Goal: Task Accomplishment & Management: Use online tool/utility

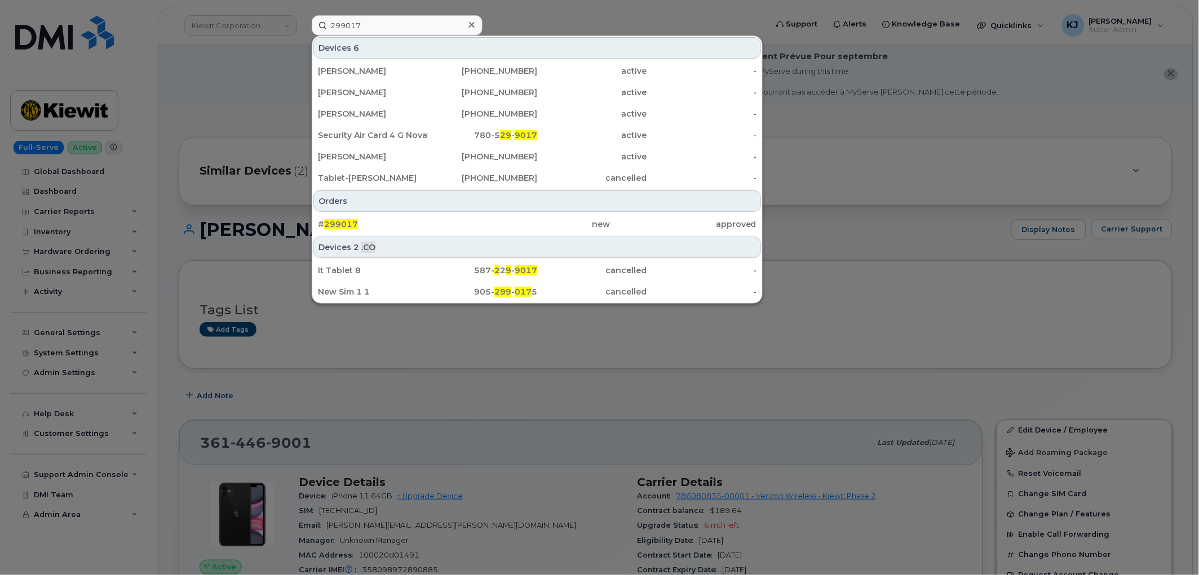
click at [578, 15] on div at bounding box center [599, 287] width 1199 height 575
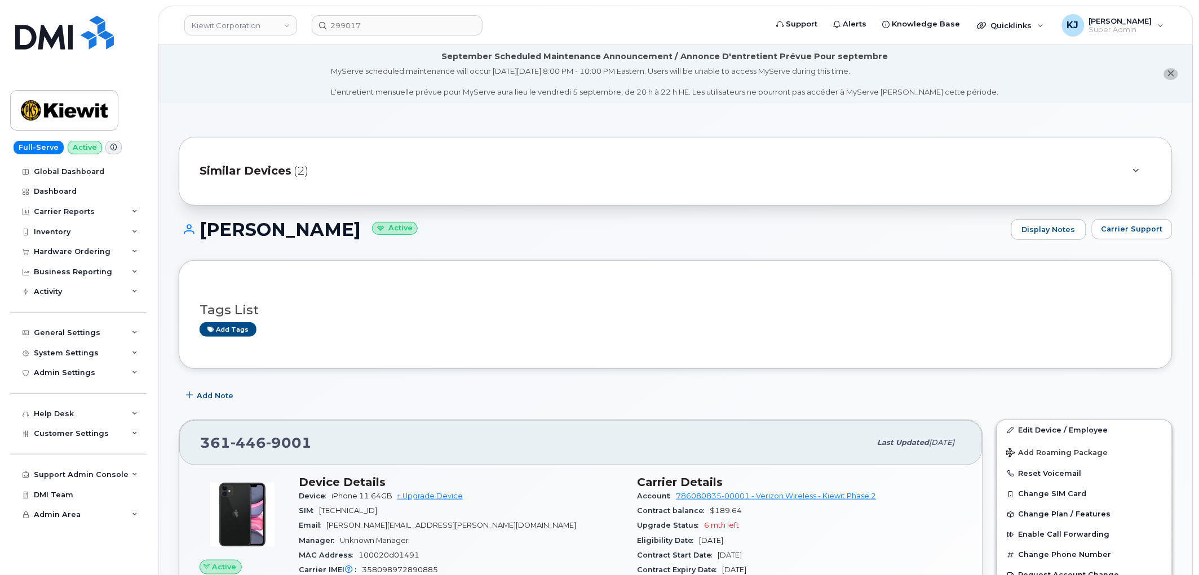
drag, startPoint x: 199, startPoint y: 24, endPoint x: 178, endPoint y: 9, distance: 26.3
click at [196, 21] on link "Kiewit Corporation" at bounding box center [240, 25] width 113 height 20
type input "royal"
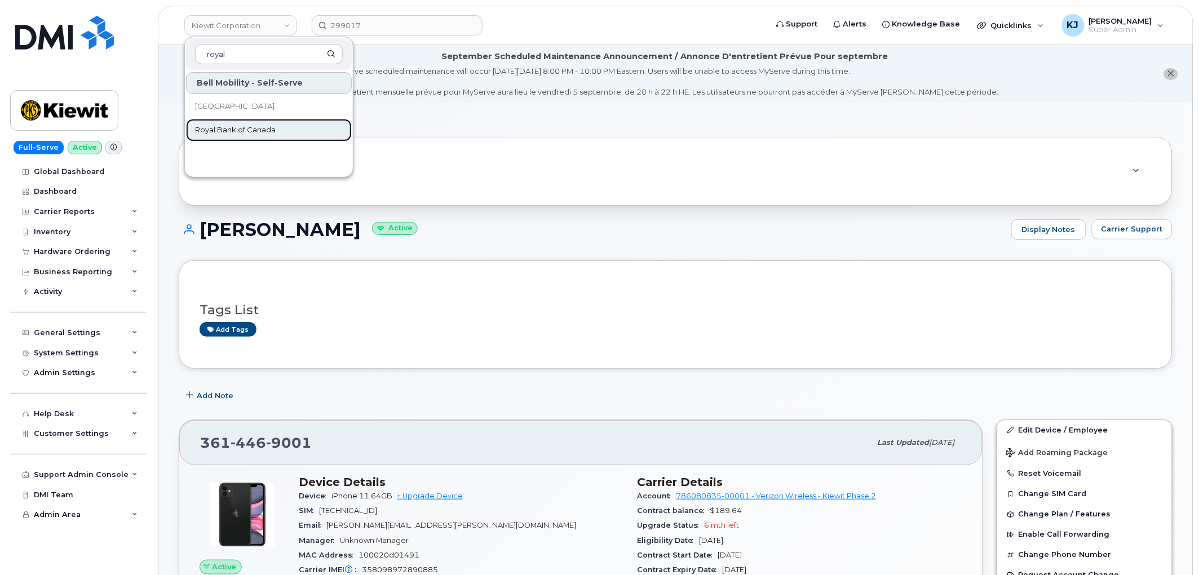
click at [273, 128] on span "Royal Bank of Canada" at bounding box center [235, 130] width 81 height 11
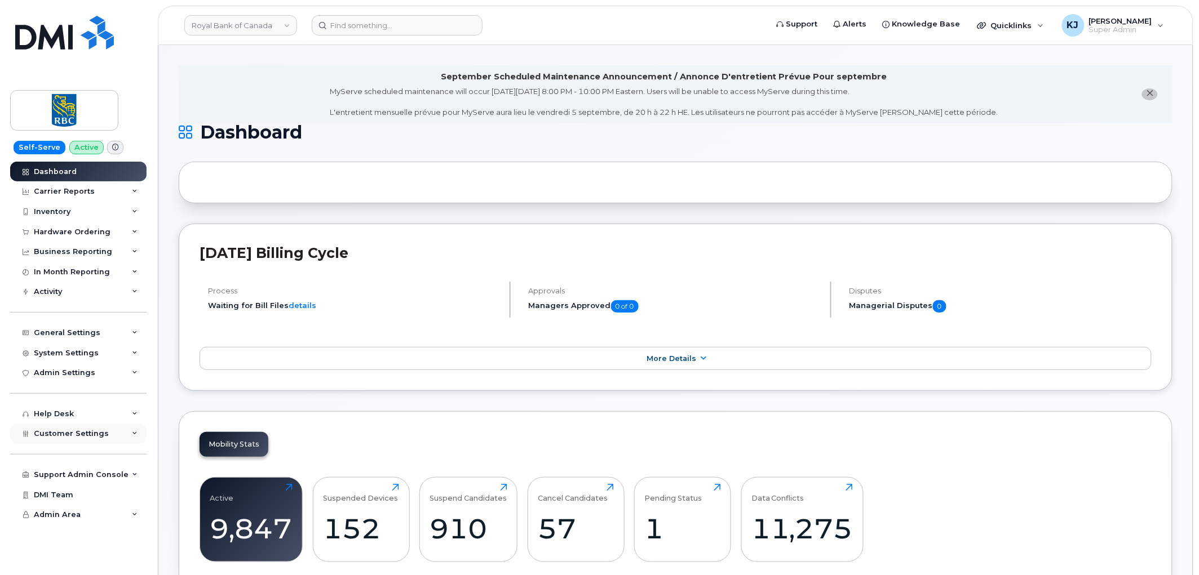
click at [111, 436] on div "Customer Settings" at bounding box center [78, 434] width 136 height 20
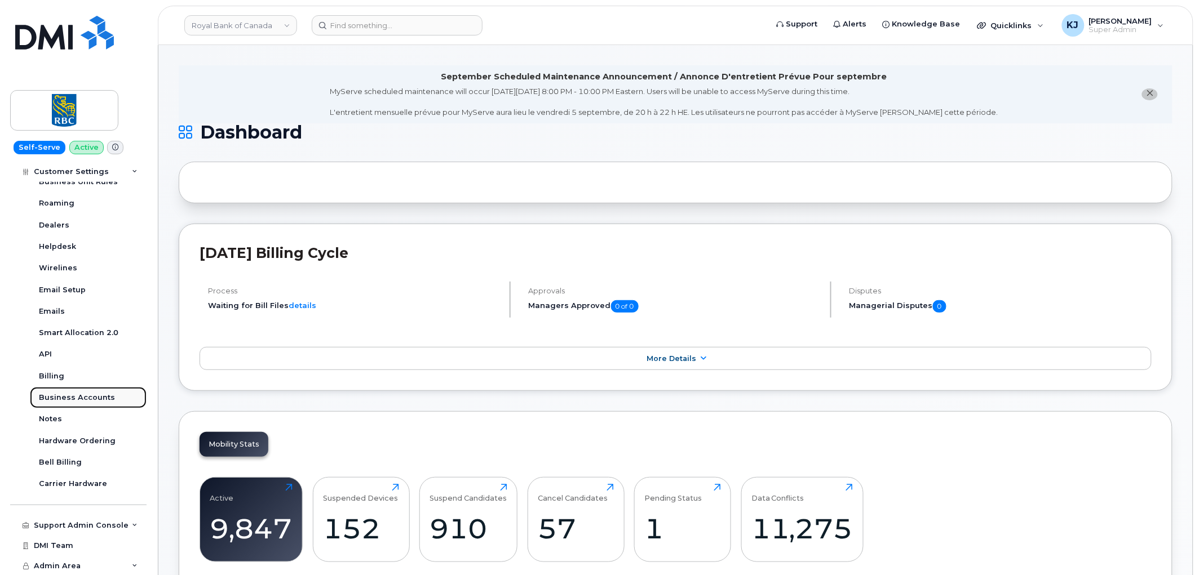
click at [82, 397] on div "Business Accounts" at bounding box center [77, 398] width 76 height 10
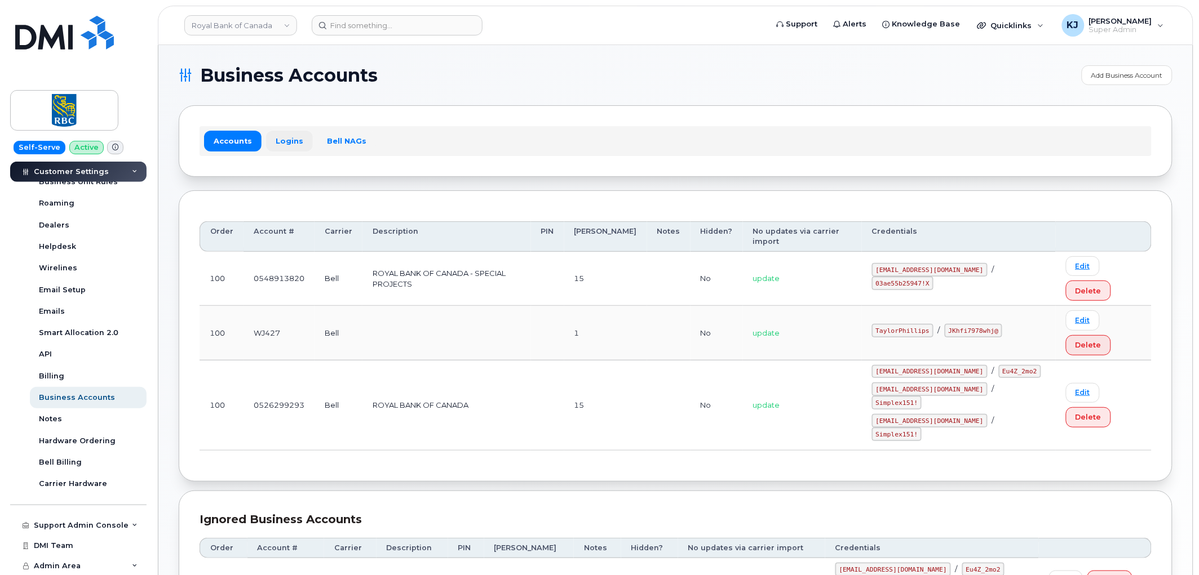
click at [294, 148] on link "Logins" at bounding box center [289, 141] width 47 height 20
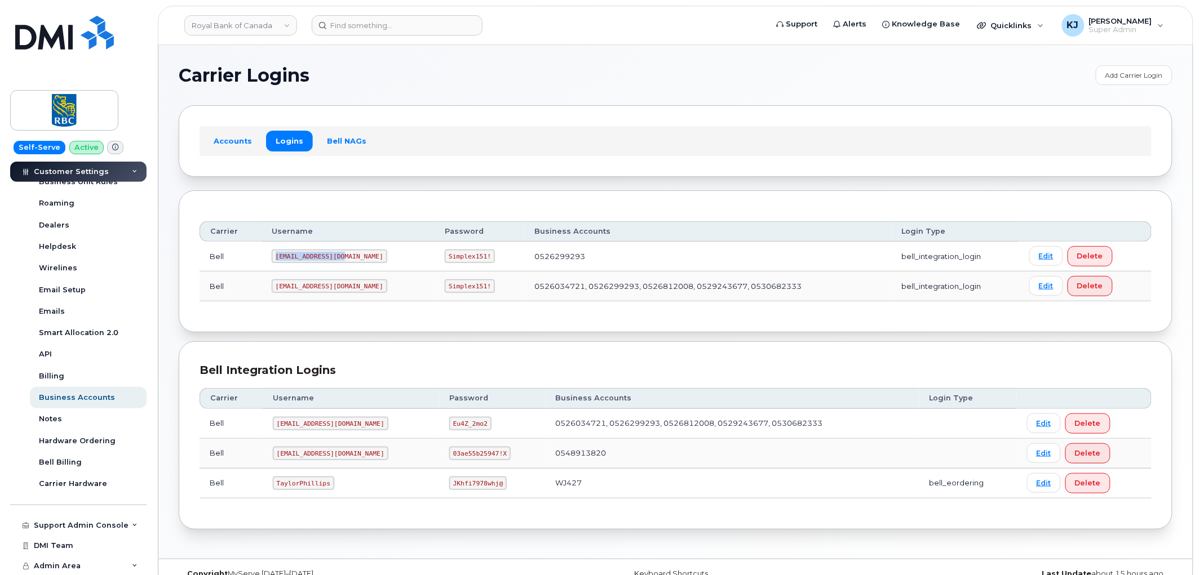
drag, startPoint x: 340, startPoint y: 252, endPoint x: 276, endPoint y: 258, distance: 64.5
click at [276, 258] on code "1RoyalB@myserve.ca" at bounding box center [330, 257] width 116 height 14
copy code "1RoyalB@myserve.ca"
drag, startPoint x: 407, startPoint y: 255, endPoint x: 449, endPoint y: 256, distance: 42.3
click at [449, 256] on code "Simplex151!" at bounding box center [470, 257] width 50 height 14
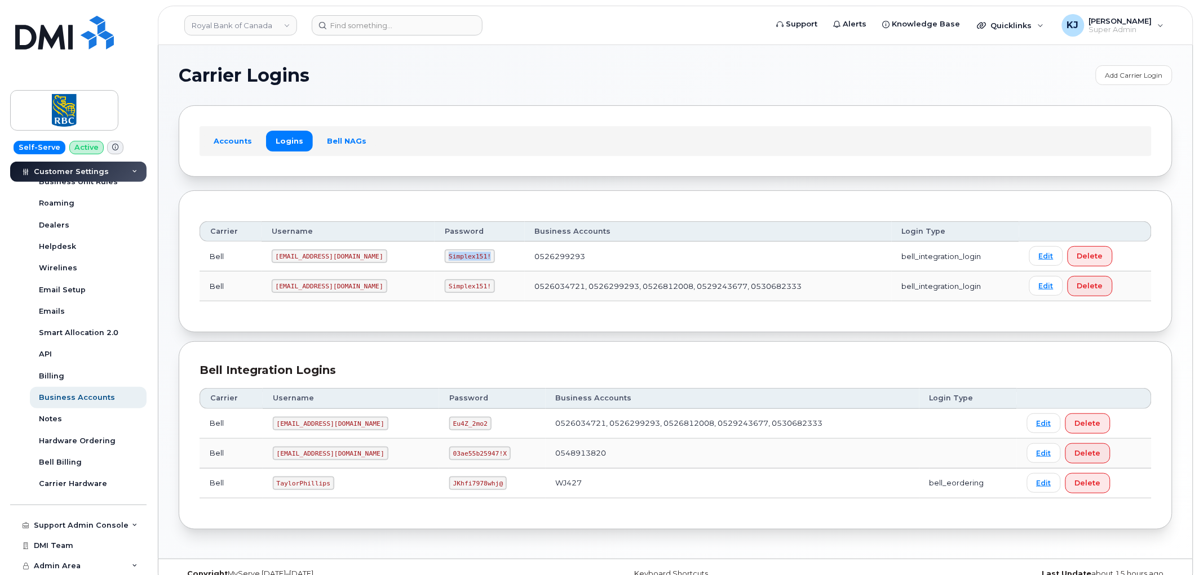
copy code "Simplex151!"
click at [249, 25] on link "Royal Bank of Canada" at bounding box center [240, 25] width 113 height 20
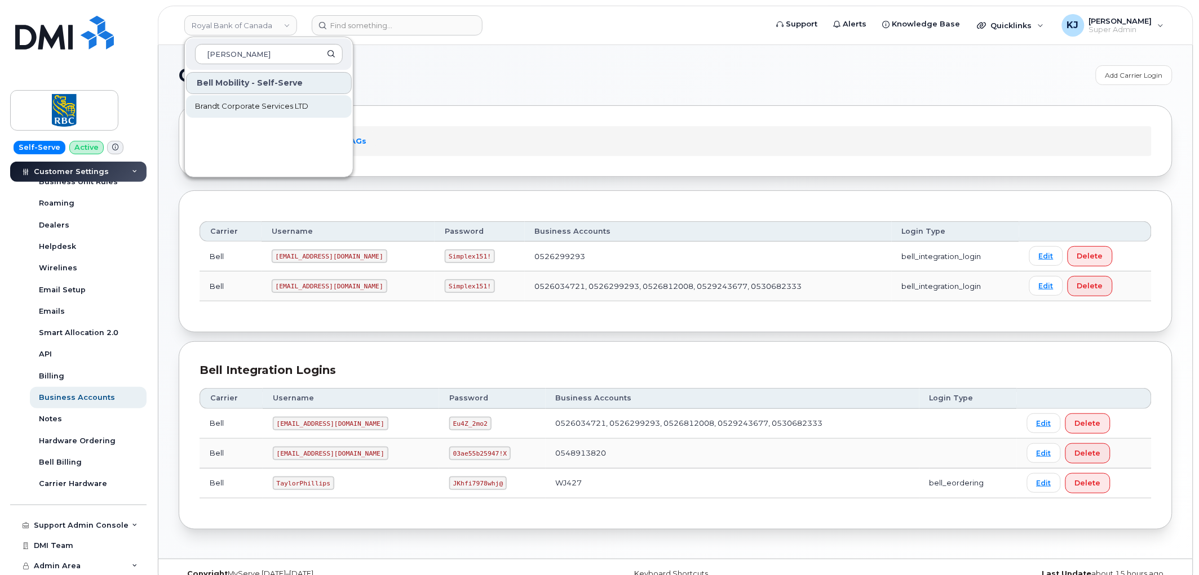
type input "brandt"
click at [241, 110] on span "Brandt Corporate Services LTD" at bounding box center [251, 106] width 113 height 11
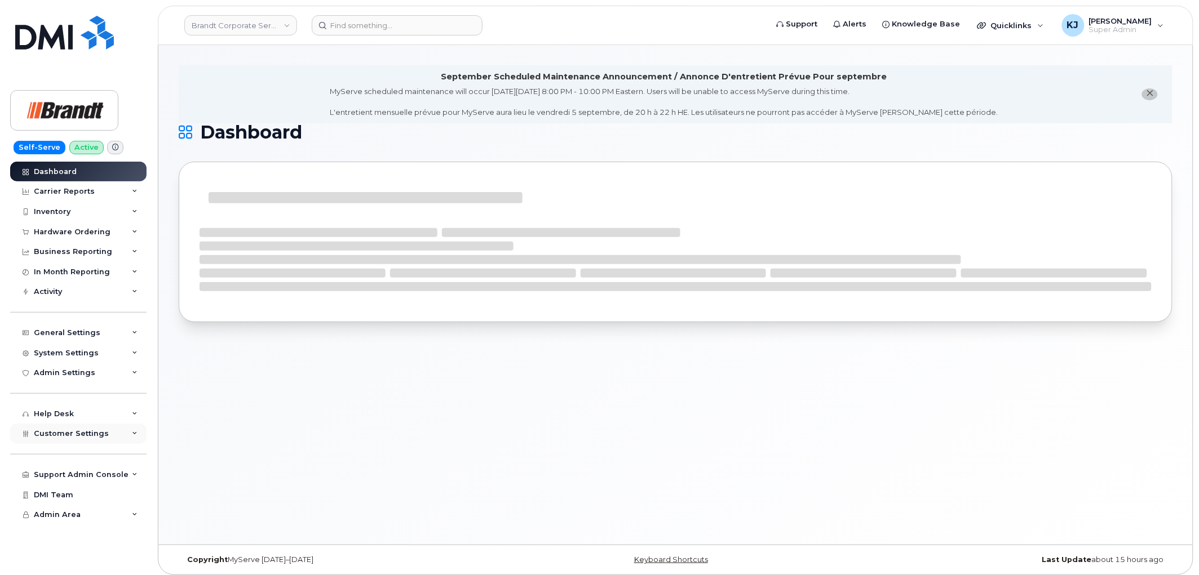
click at [110, 435] on div "Customer Settings" at bounding box center [78, 434] width 136 height 20
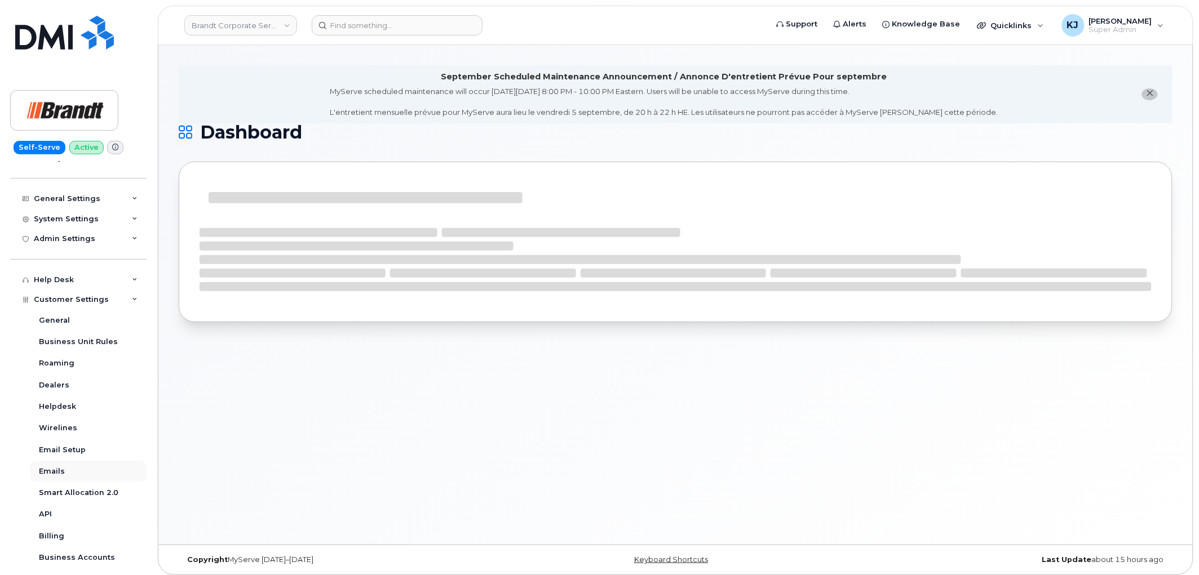
scroll to position [294, 0]
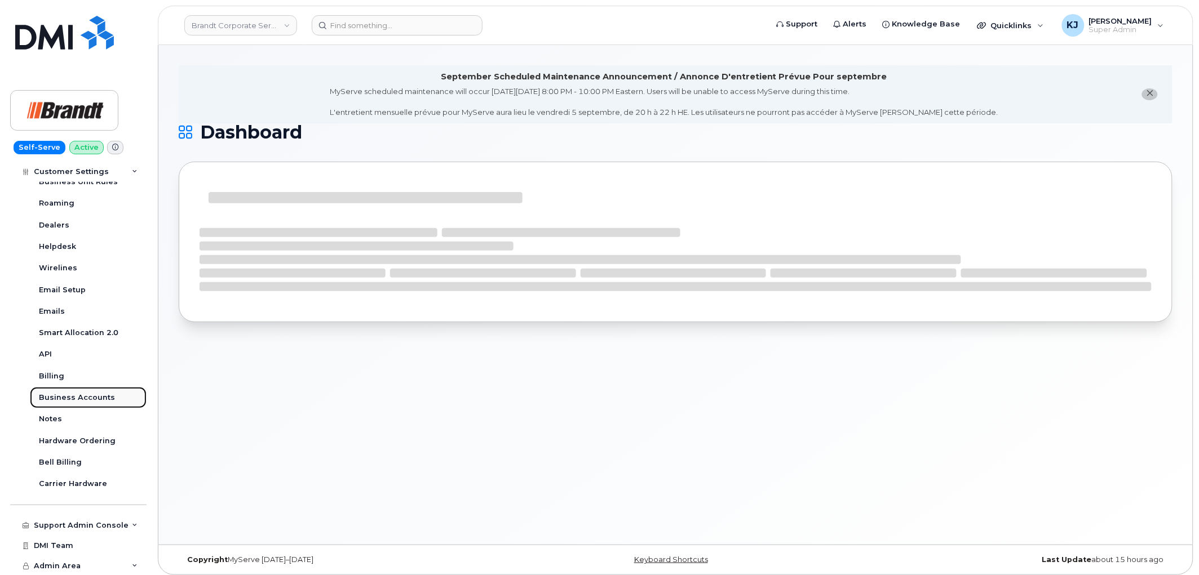
click at [99, 396] on div "Business Accounts" at bounding box center [77, 398] width 76 height 10
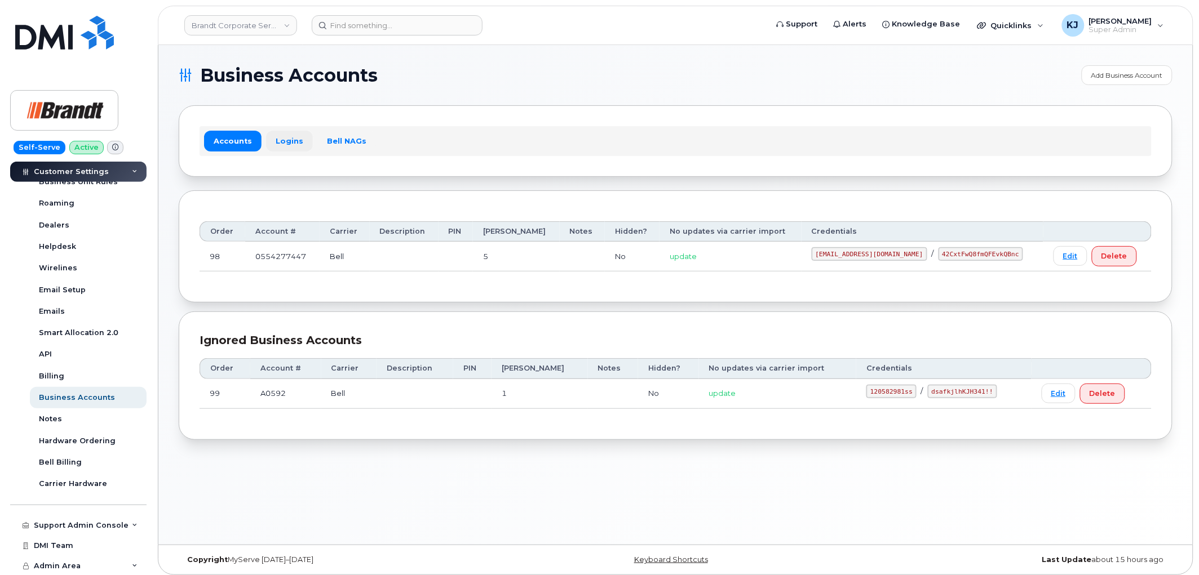
click at [295, 136] on link "Logins" at bounding box center [289, 141] width 47 height 20
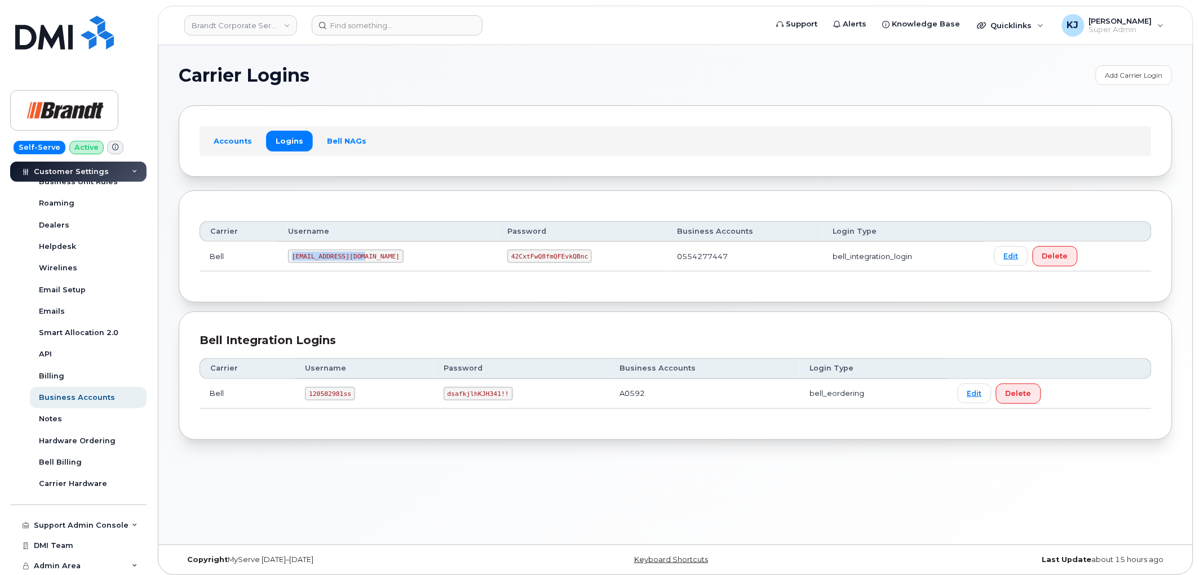
drag, startPoint x: 294, startPoint y: 256, endPoint x: 365, endPoint y: 255, distance: 71.0
click at [365, 255] on code "tphillips@dminc.com" at bounding box center [346, 257] width 116 height 14
copy code "tphillips@dminc.com"
drag, startPoint x: 465, startPoint y: 252, endPoint x: 542, endPoint y: 255, distance: 76.7
click at [542, 255] on td "42CxtFwQ8fmQFEvkQBnc" at bounding box center [582, 257] width 170 height 30
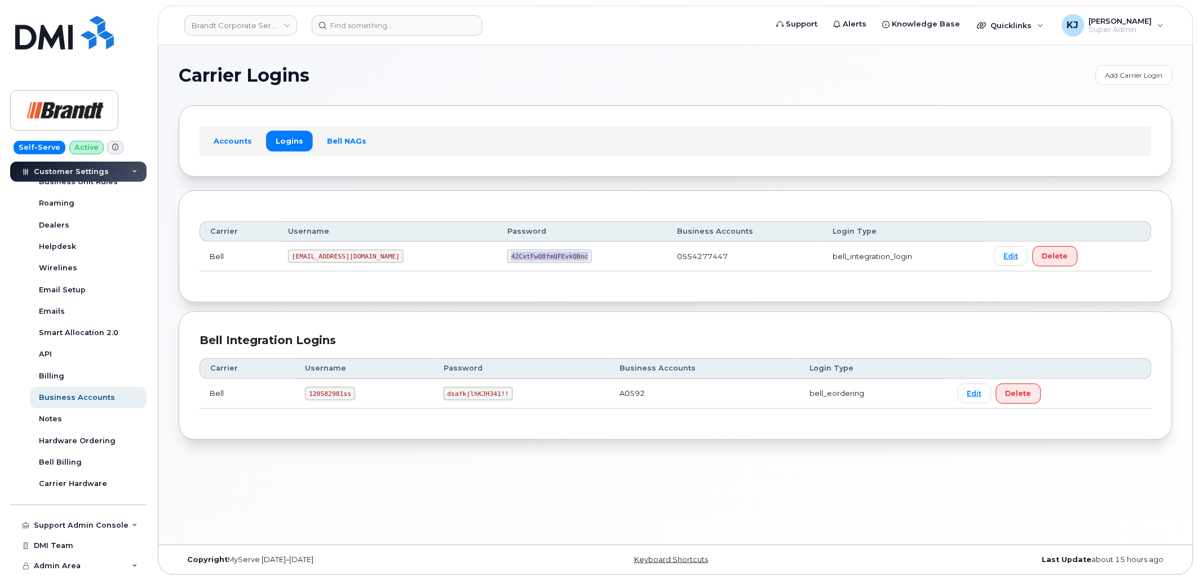
copy code "42CxtFwQ8fmQFEvkQBnc"
click at [215, 26] on link "Brandt Corporate Services LTD" at bounding box center [240, 25] width 113 height 20
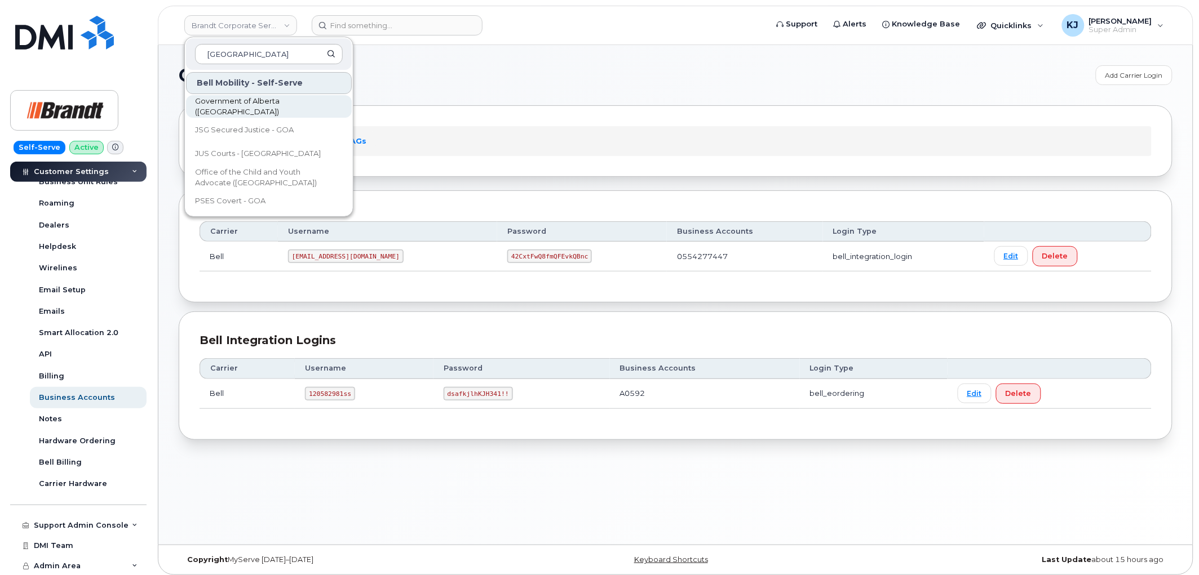
type input "Goa"
click at [308, 104] on link "Government of Alberta ([GEOGRAPHIC_DATA])" at bounding box center [269, 106] width 166 height 23
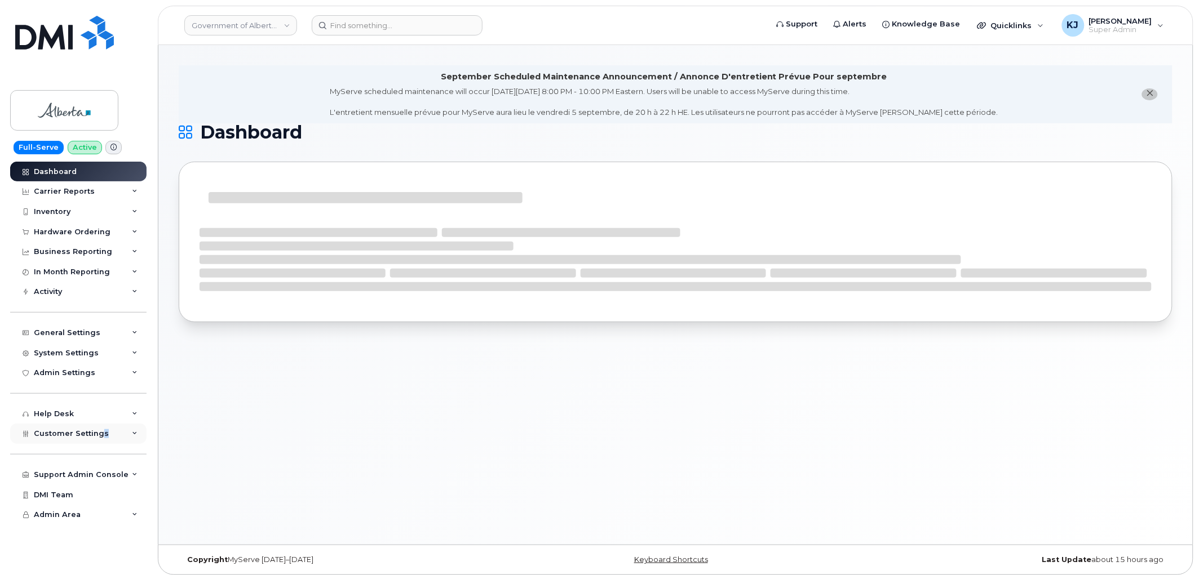
click at [102, 425] on div "Customer Settings" at bounding box center [78, 434] width 136 height 20
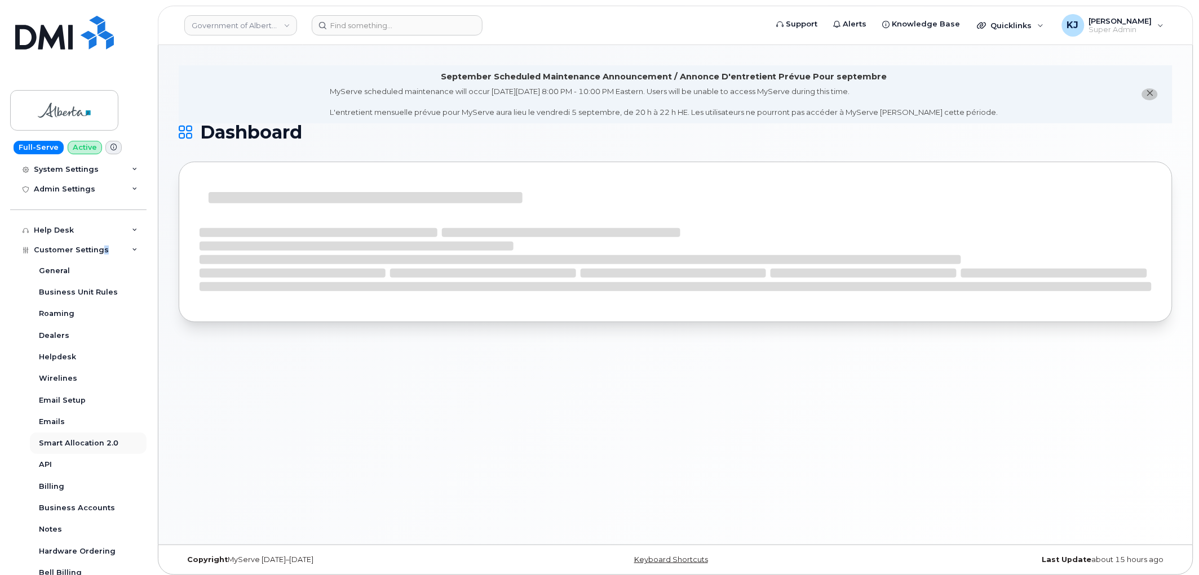
scroll to position [188, 0]
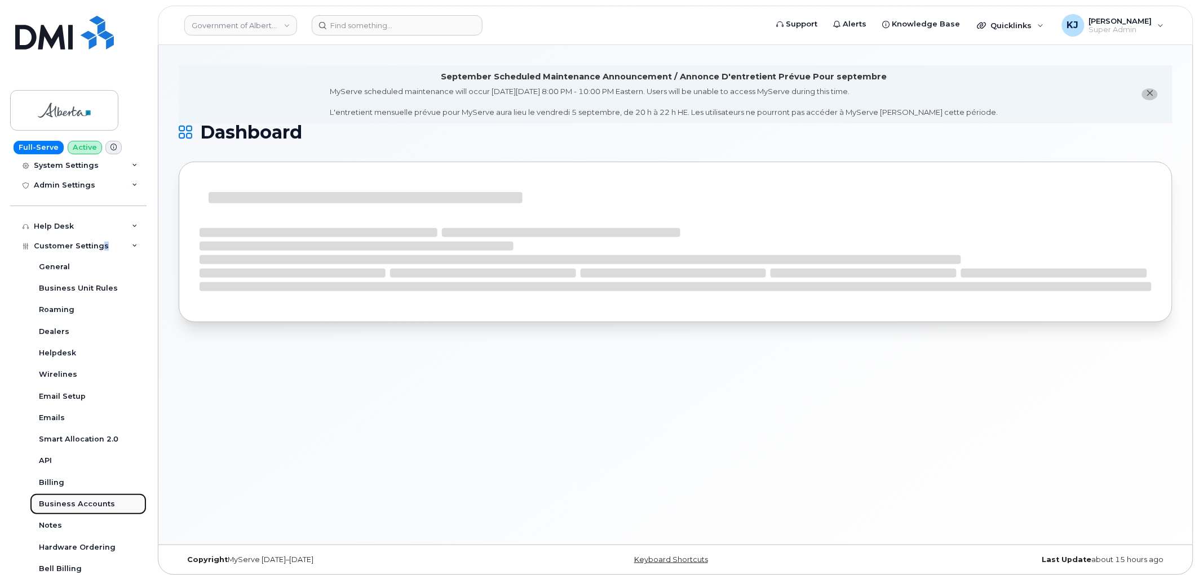
click at [83, 506] on div "Business Accounts" at bounding box center [77, 504] width 76 height 10
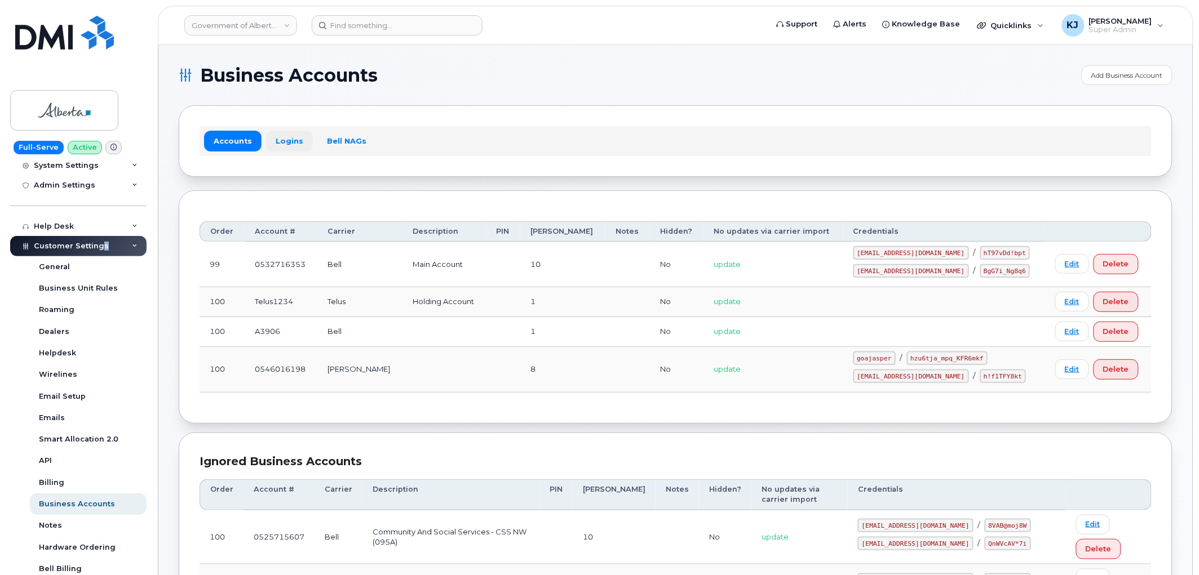
click at [287, 137] on link "Logins" at bounding box center [289, 141] width 47 height 20
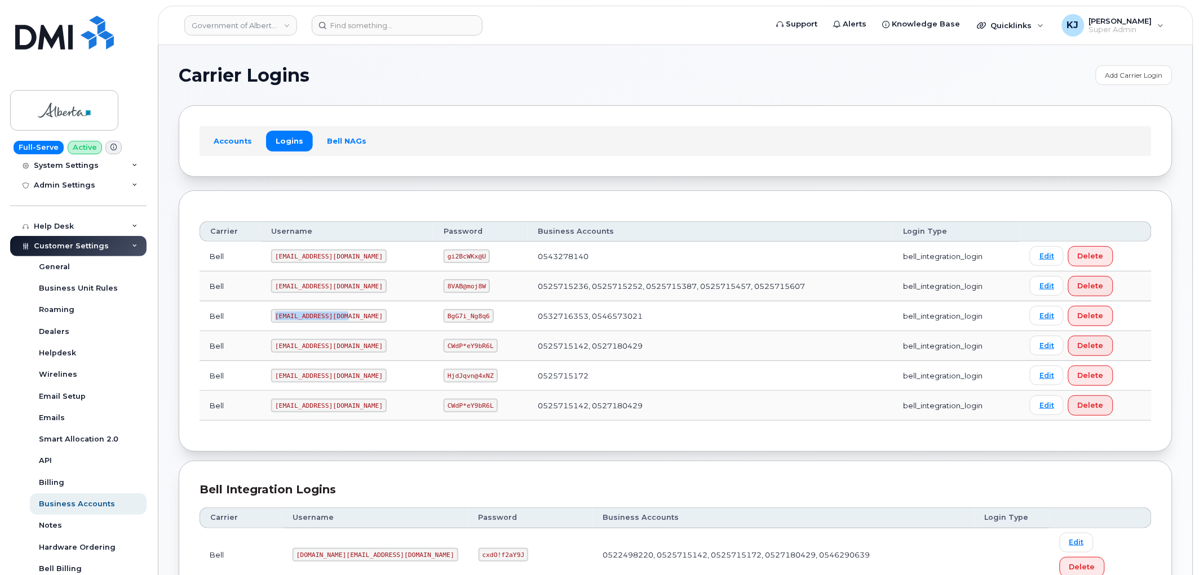
drag, startPoint x: 340, startPoint y: 317, endPoint x: 265, endPoint y: 318, distance: 75.5
click at [265, 318] on td "goa482E2@myserve.ca" at bounding box center [347, 316] width 172 height 30
copy code "goa482E2@myserve.ca"
drag, startPoint x: 414, startPoint y: 316, endPoint x: 454, endPoint y: 317, distance: 39.5
click at [454, 317] on code "BgG7i_Ng8q6" at bounding box center [468, 316] width 50 height 14
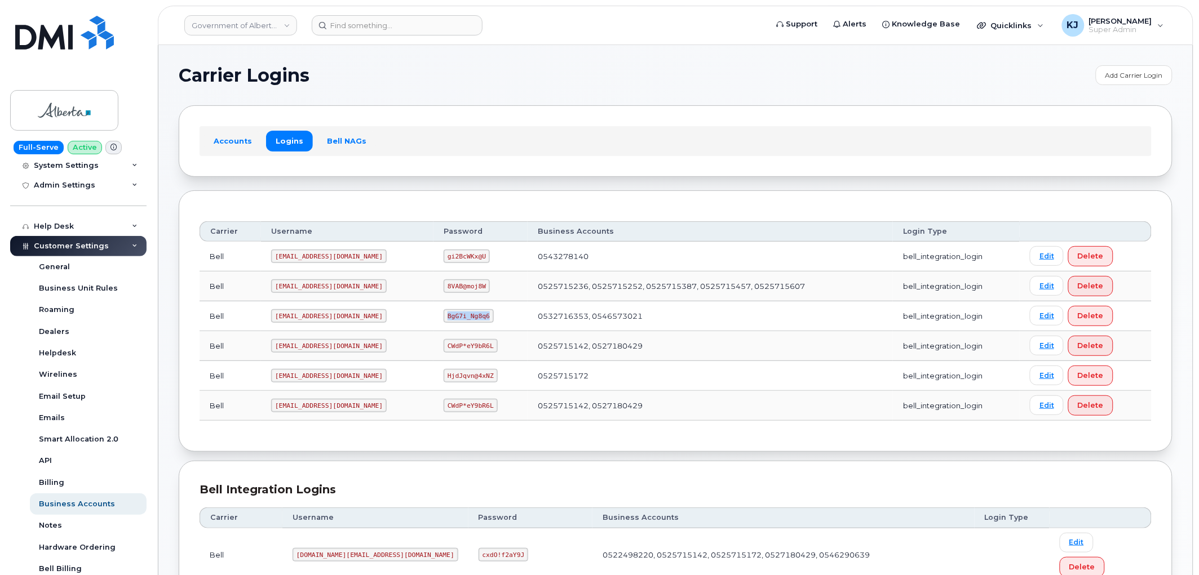
copy code "BgG7i_Ng8q6"
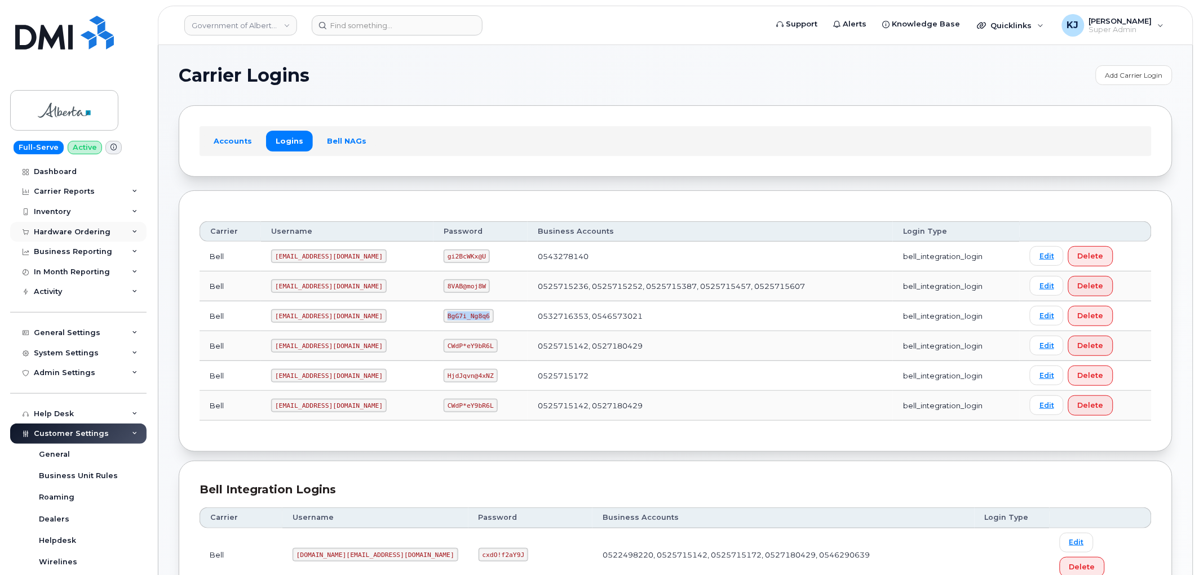
click at [83, 228] on div "Hardware Ordering" at bounding box center [72, 232] width 77 height 9
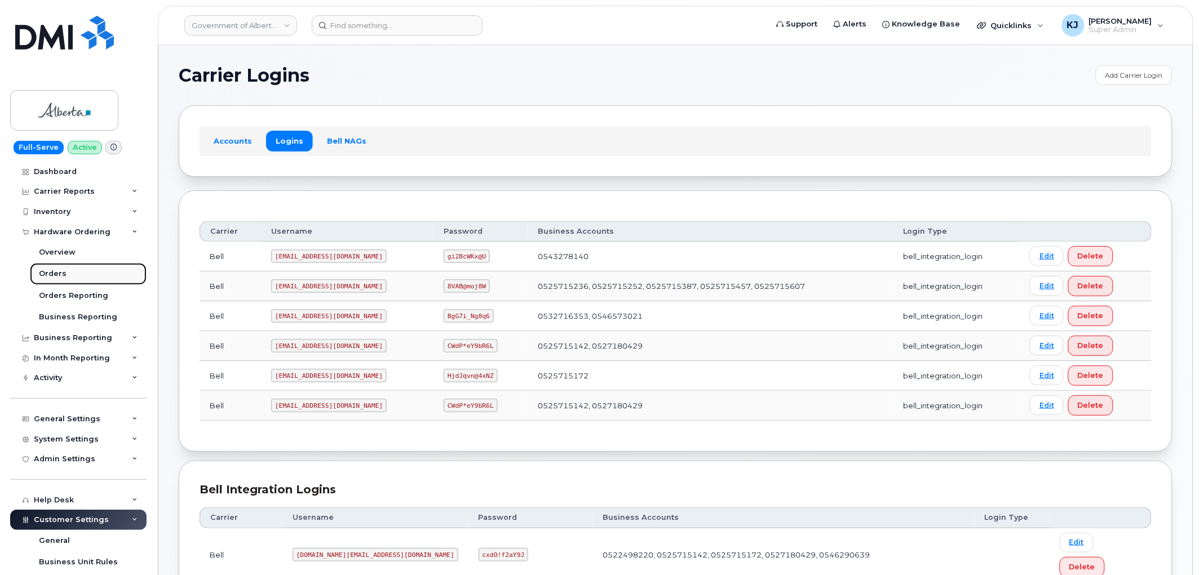
click at [63, 272] on div "Orders" at bounding box center [53, 274] width 28 height 10
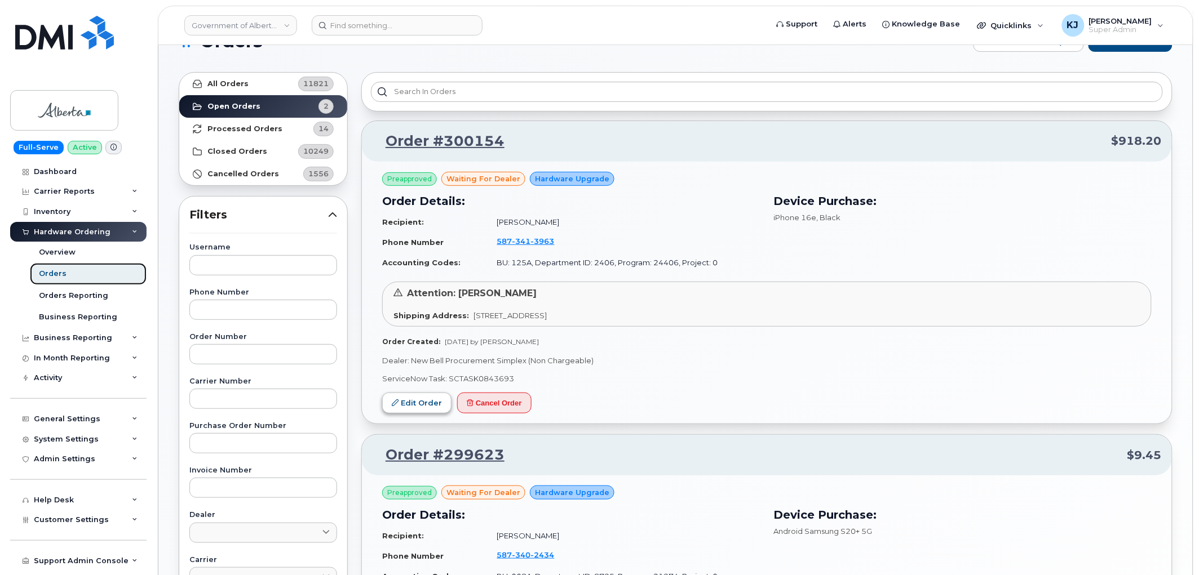
scroll to position [63, 0]
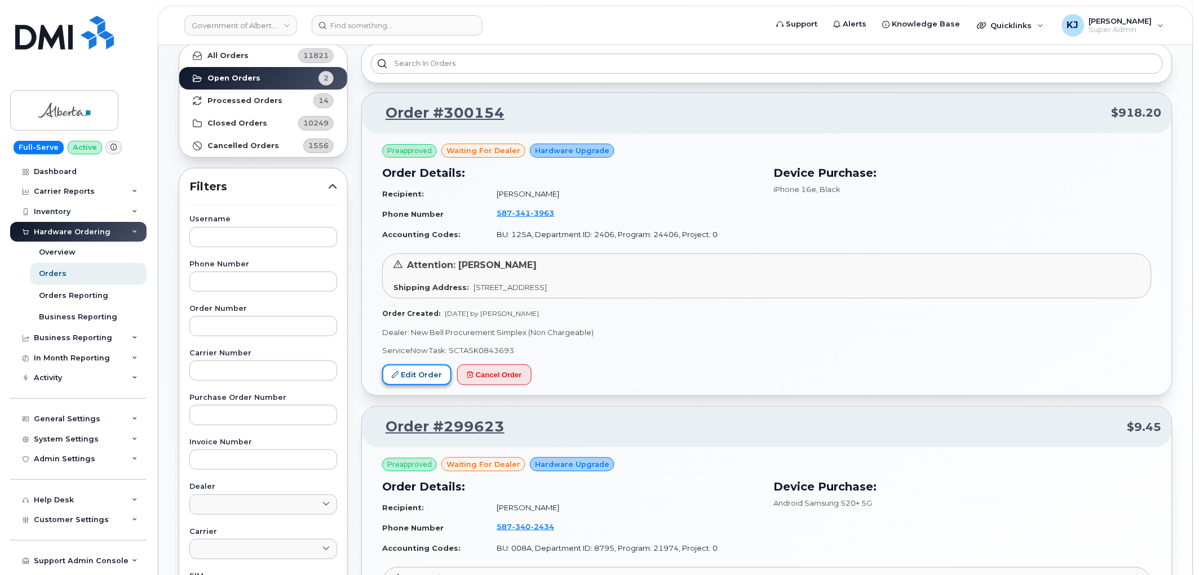
click at [421, 370] on link "Edit Order" at bounding box center [416, 375] width 69 height 21
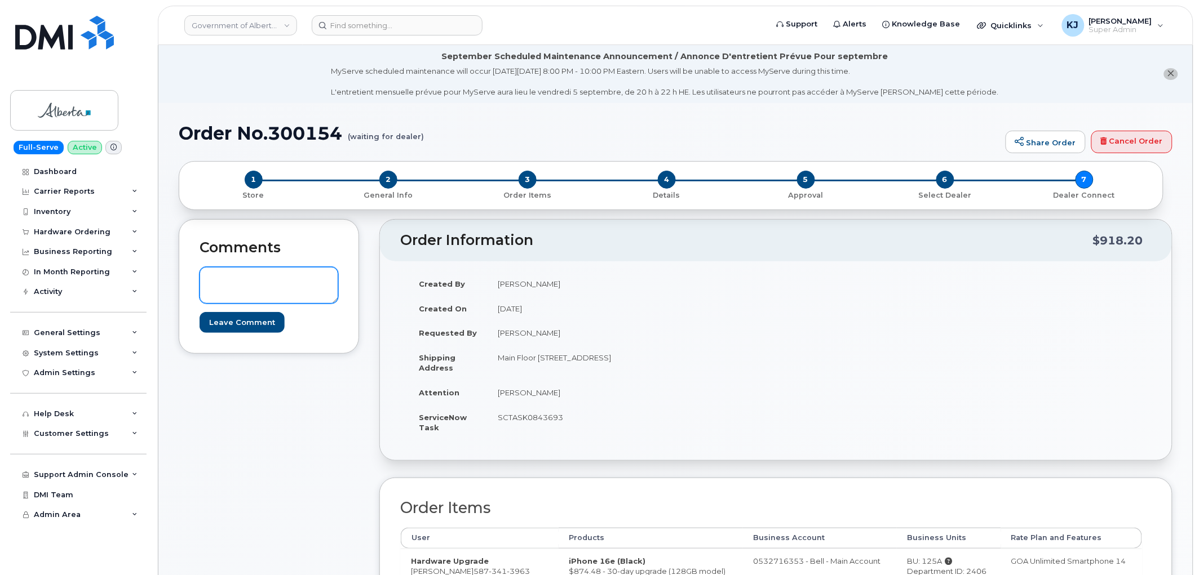
click at [249, 278] on textarea at bounding box center [268, 285] width 139 height 37
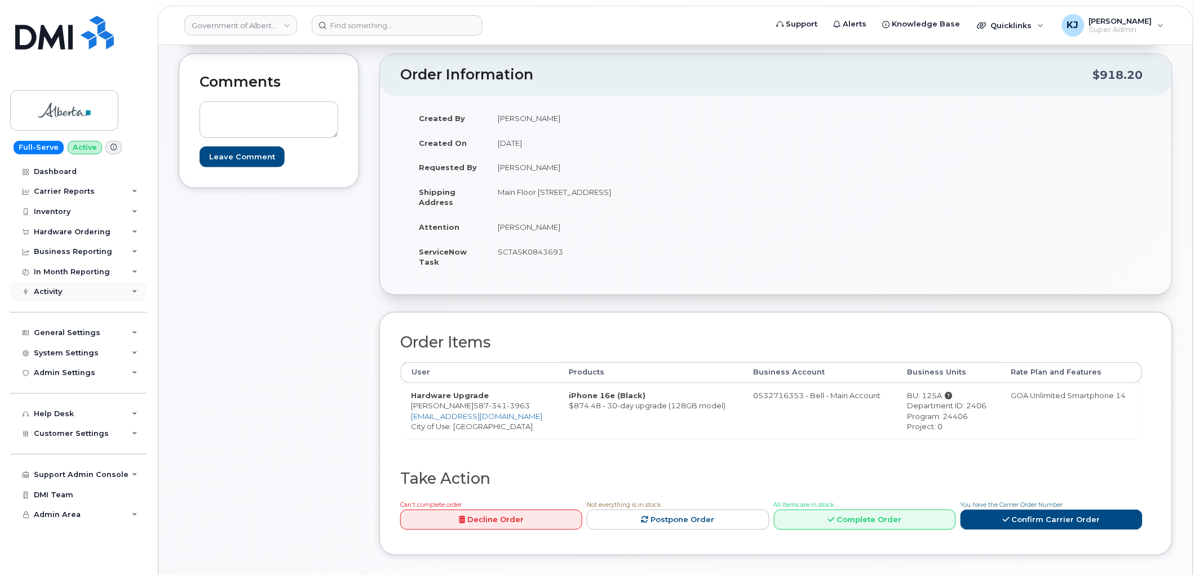
scroll to position [188, 0]
